Goal: Information Seeking & Learning: Learn about a topic

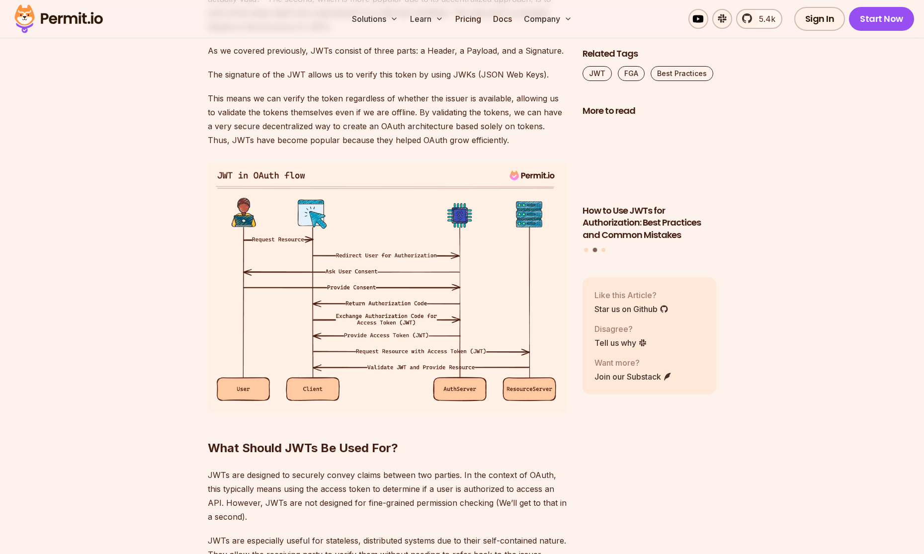
scroll to position [1483, 0]
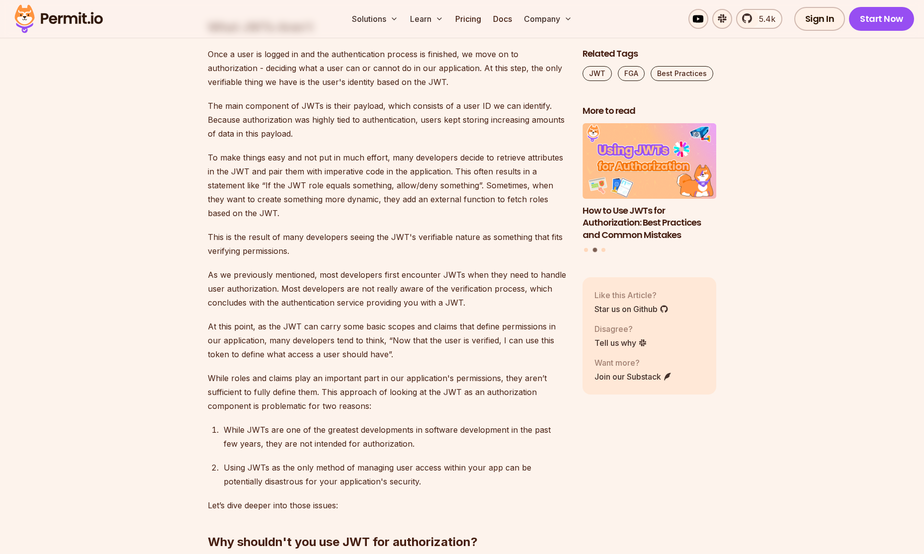
scroll to position [2225, 0]
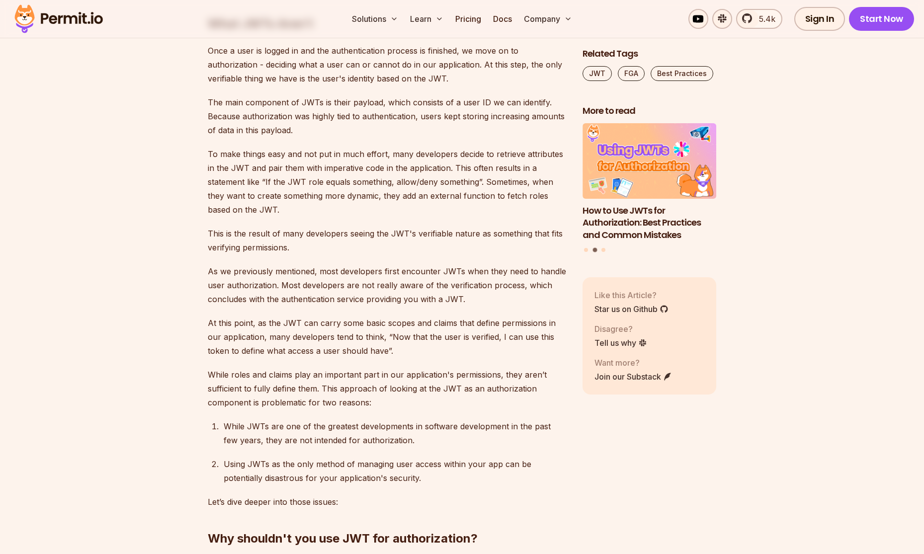
click at [111, 234] on section "Table of Contents If you’ve been involved in software development in the last d…" at bounding box center [462, 226] width 924 height 3776
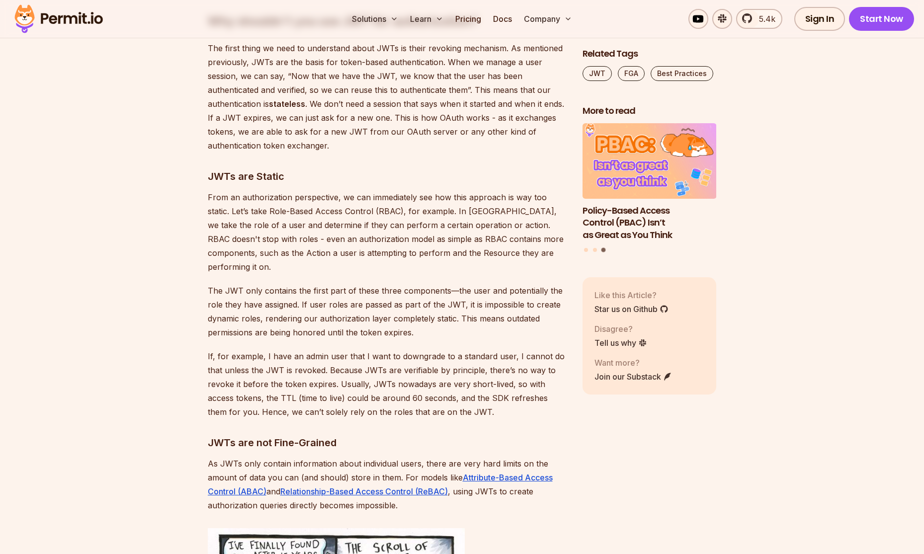
scroll to position [2744, 0]
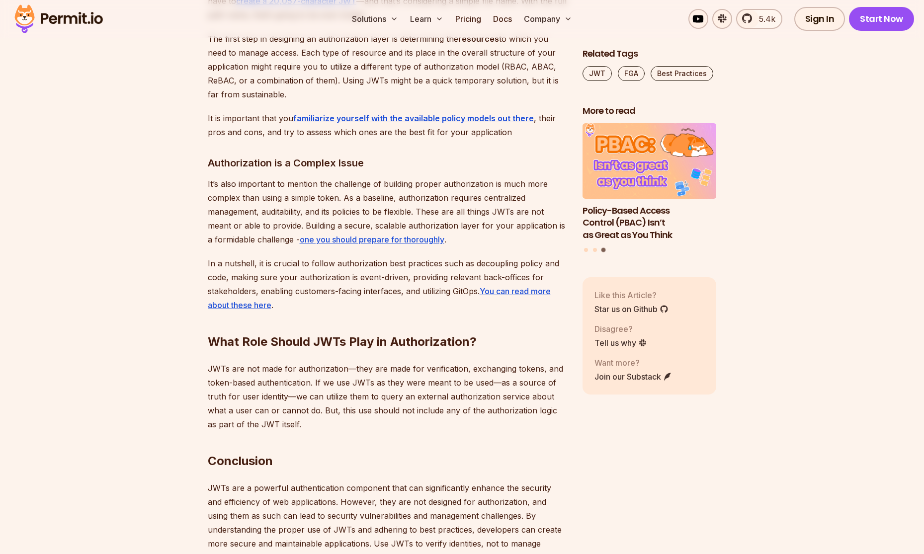
scroll to position [3603, 0]
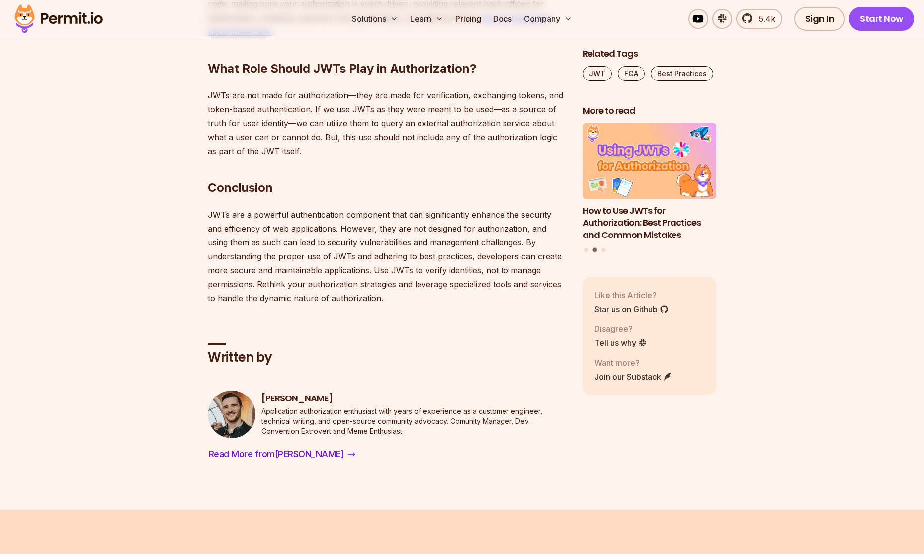
scroll to position [3834, 0]
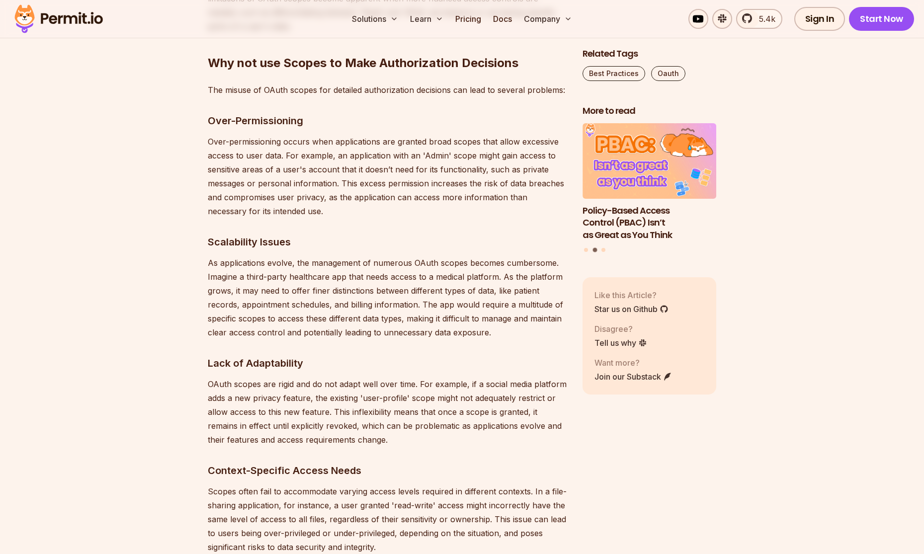
scroll to position [1601, 0]
click at [120, 296] on section "Table of Contents Why OAuth is Important OAuth2 is a vital protocol for the aut…" at bounding box center [462, 340] width 924 height 2757
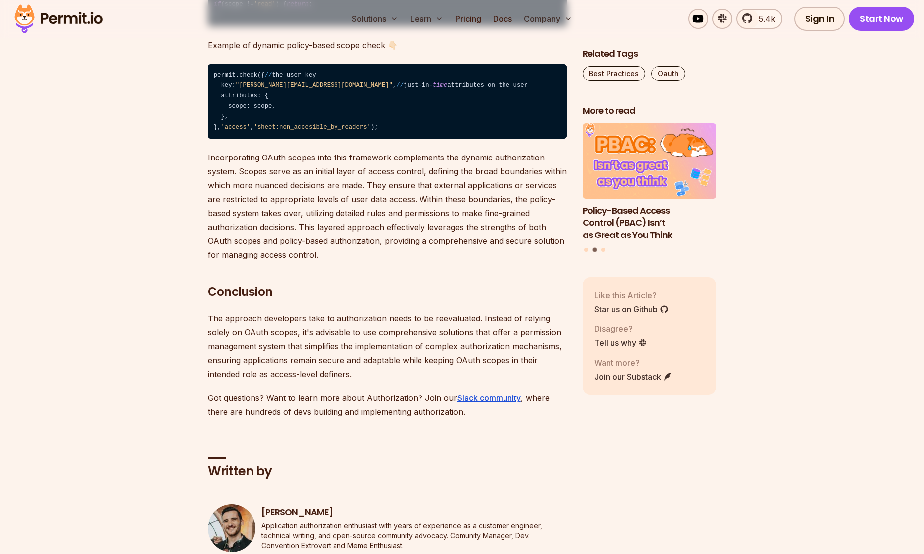
scroll to position [2699, 0]
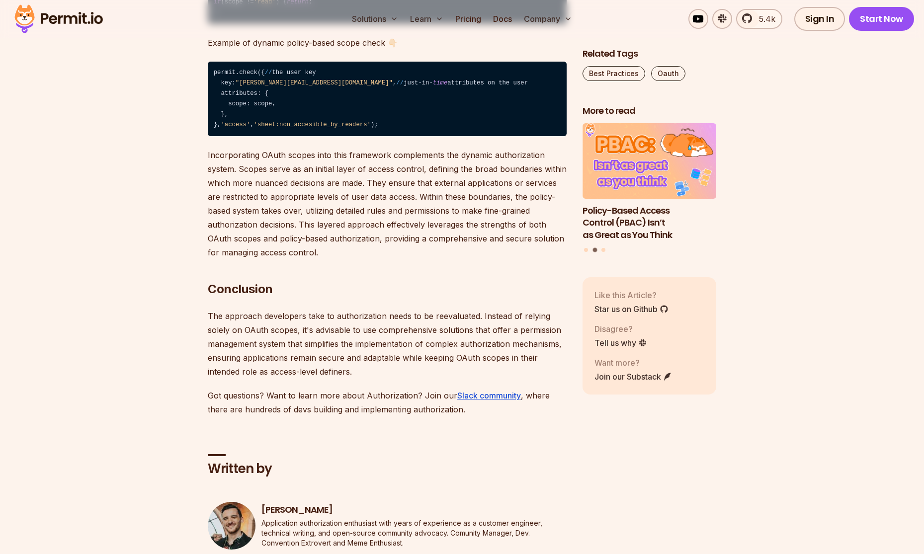
click at [371, 212] on p "Incorporating OAuth scopes into this framework complements the dynamic authoriz…" at bounding box center [387, 203] width 359 height 111
